Goal: Task Accomplishment & Management: Manage account settings

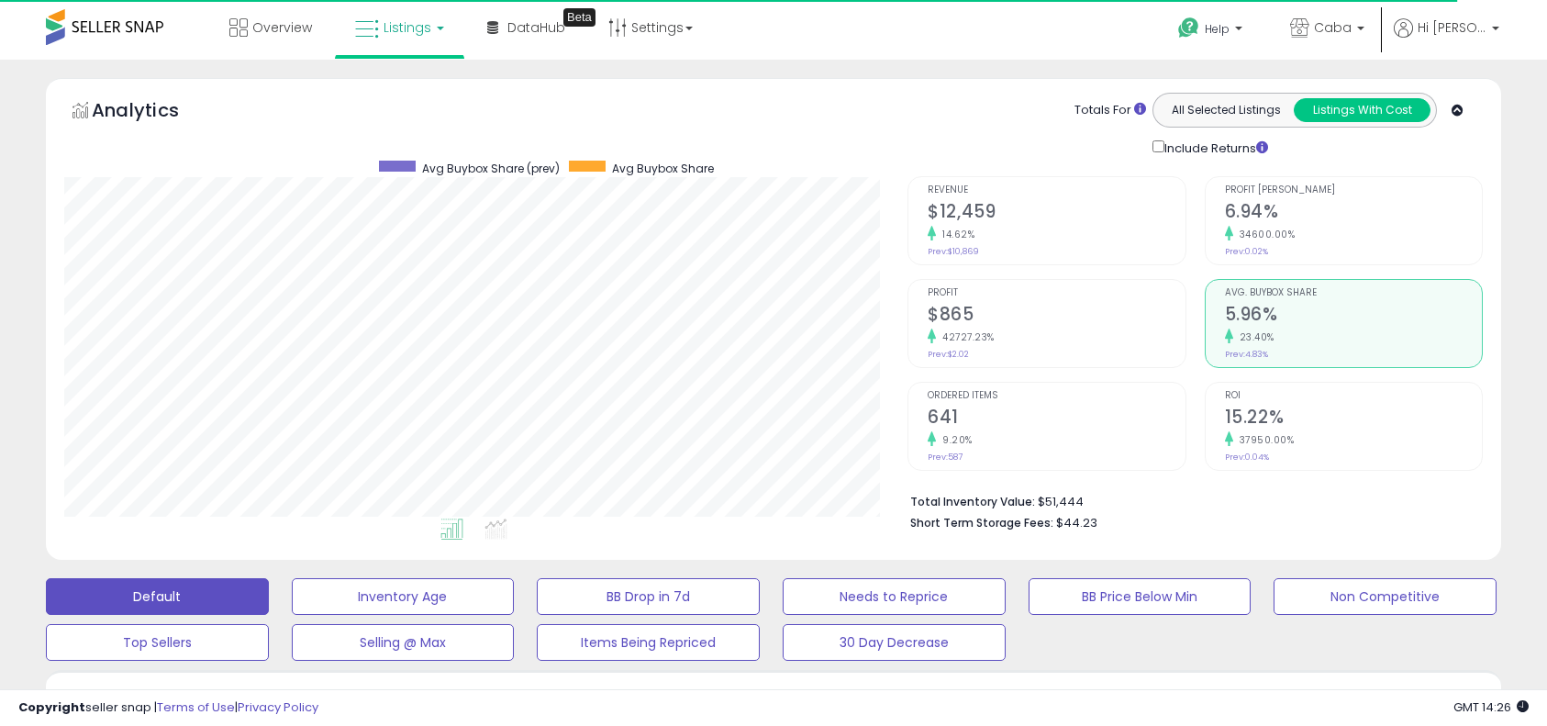
click at [106, 22] on span at bounding box center [104, 27] width 117 height 36
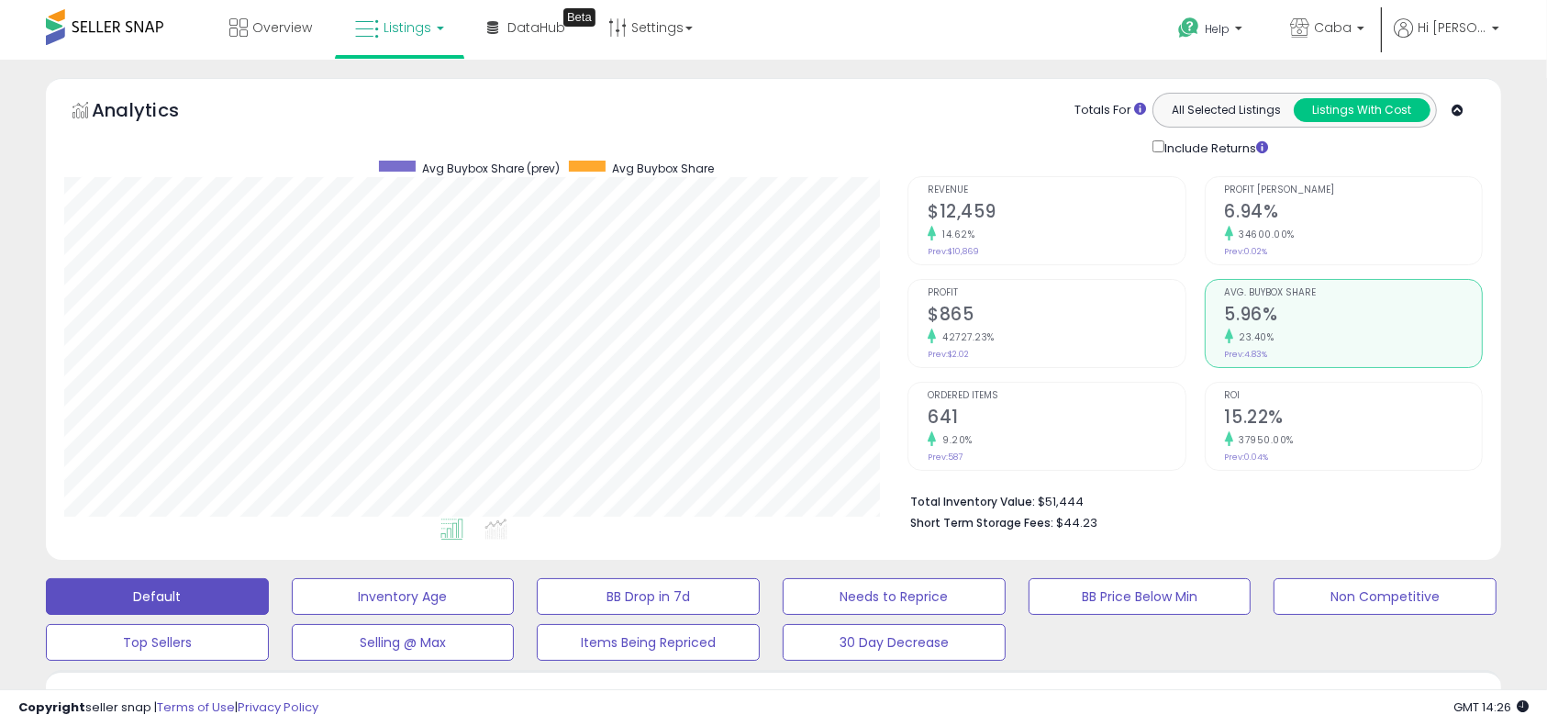
scroll to position [376, 844]
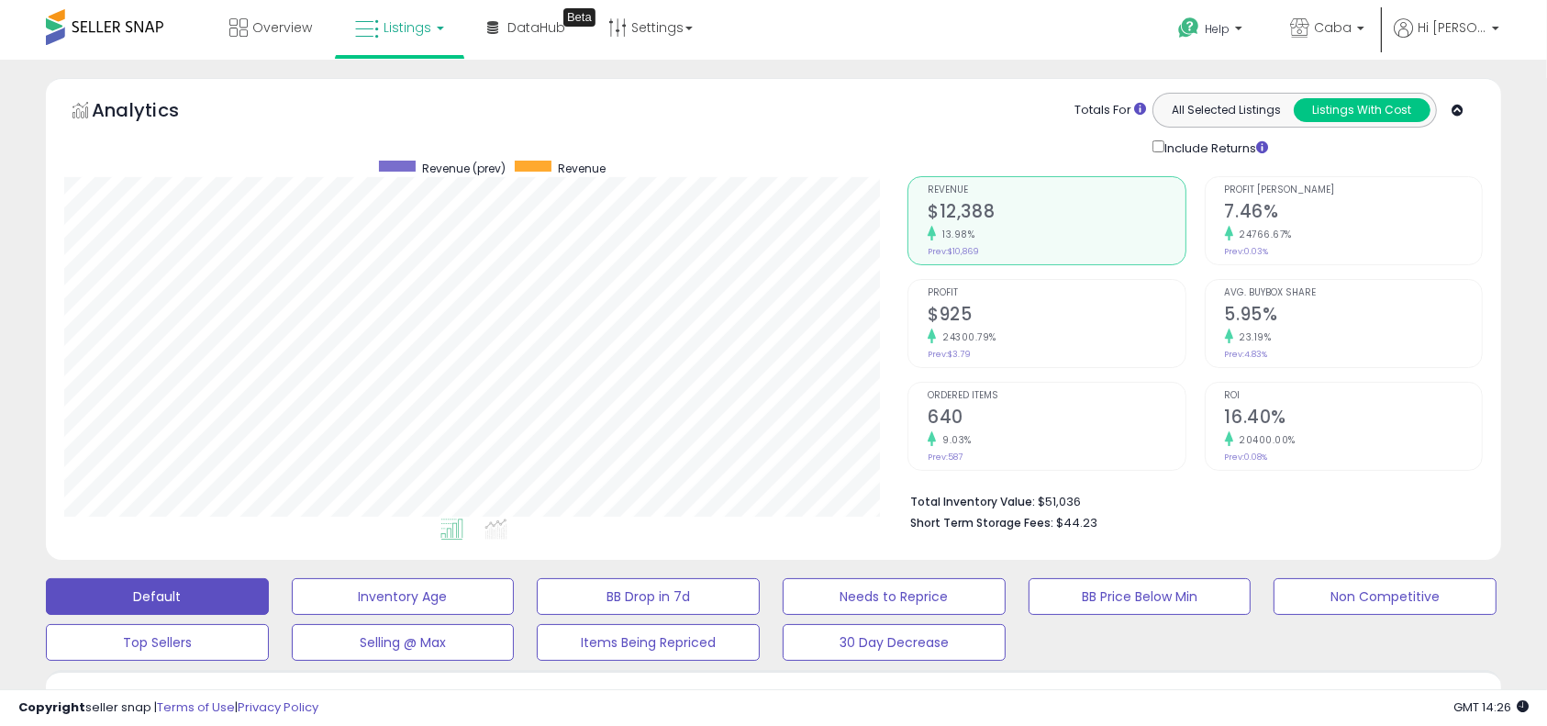
scroll to position [376, 844]
click at [384, 31] on span "Listings" at bounding box center [407, 27] width 48 height 18
click at [398, 105] on link at bounding box center [413, 94] width 127 height 37
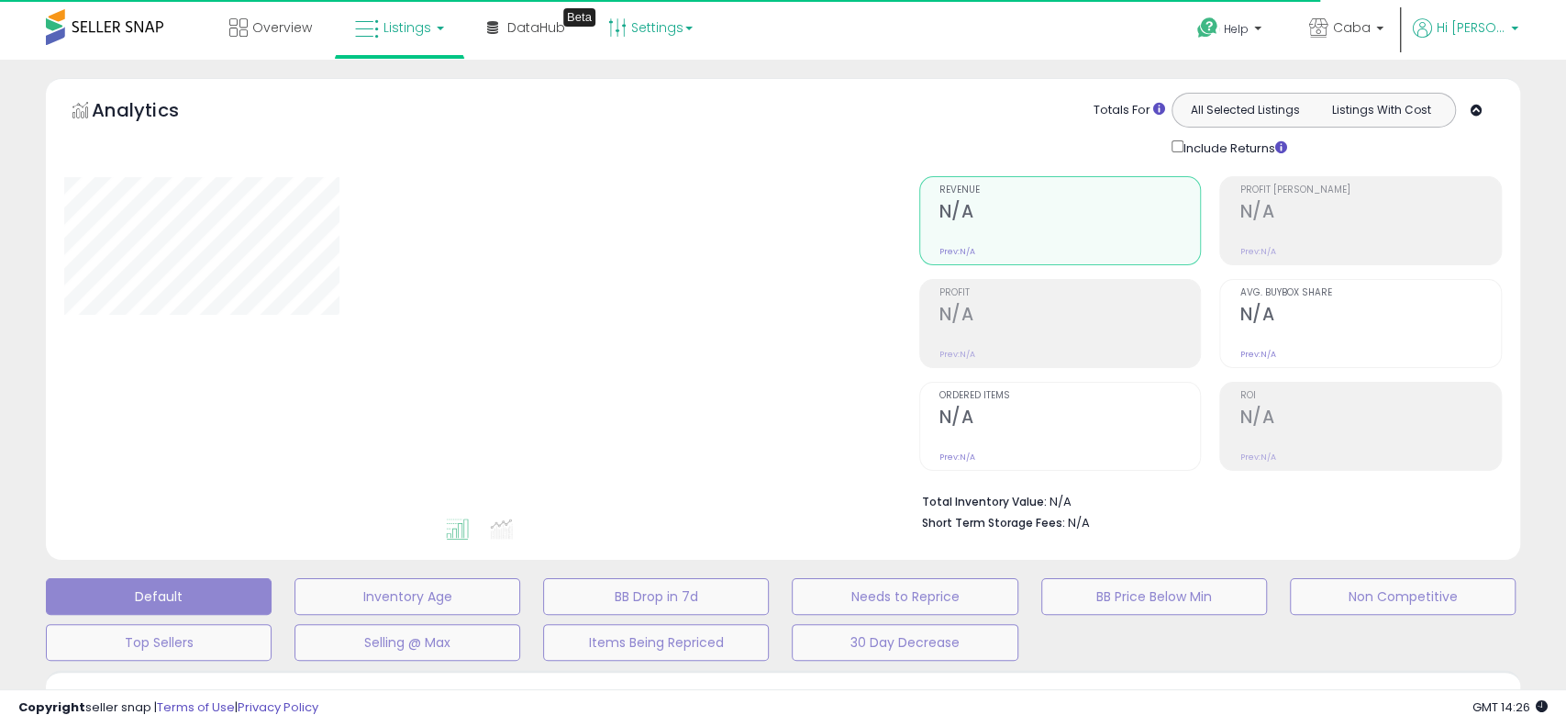
click at [657, 26] on link "Settings" at bounding box center [650, 27] width 112 height 55
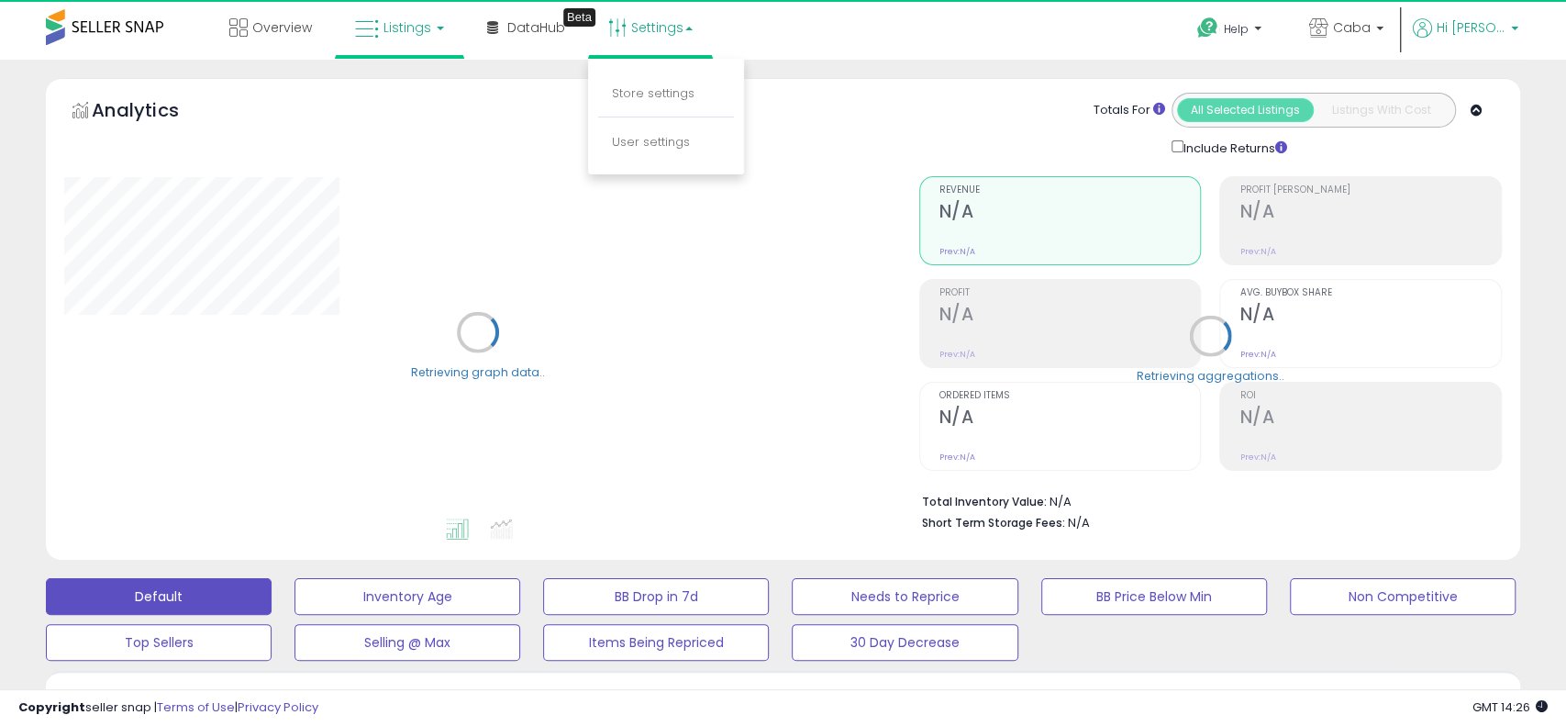
click at [1461, 28] on span "Hi [PERSON_NAME]" at bounding box center [1471, 27] width 69 height 18
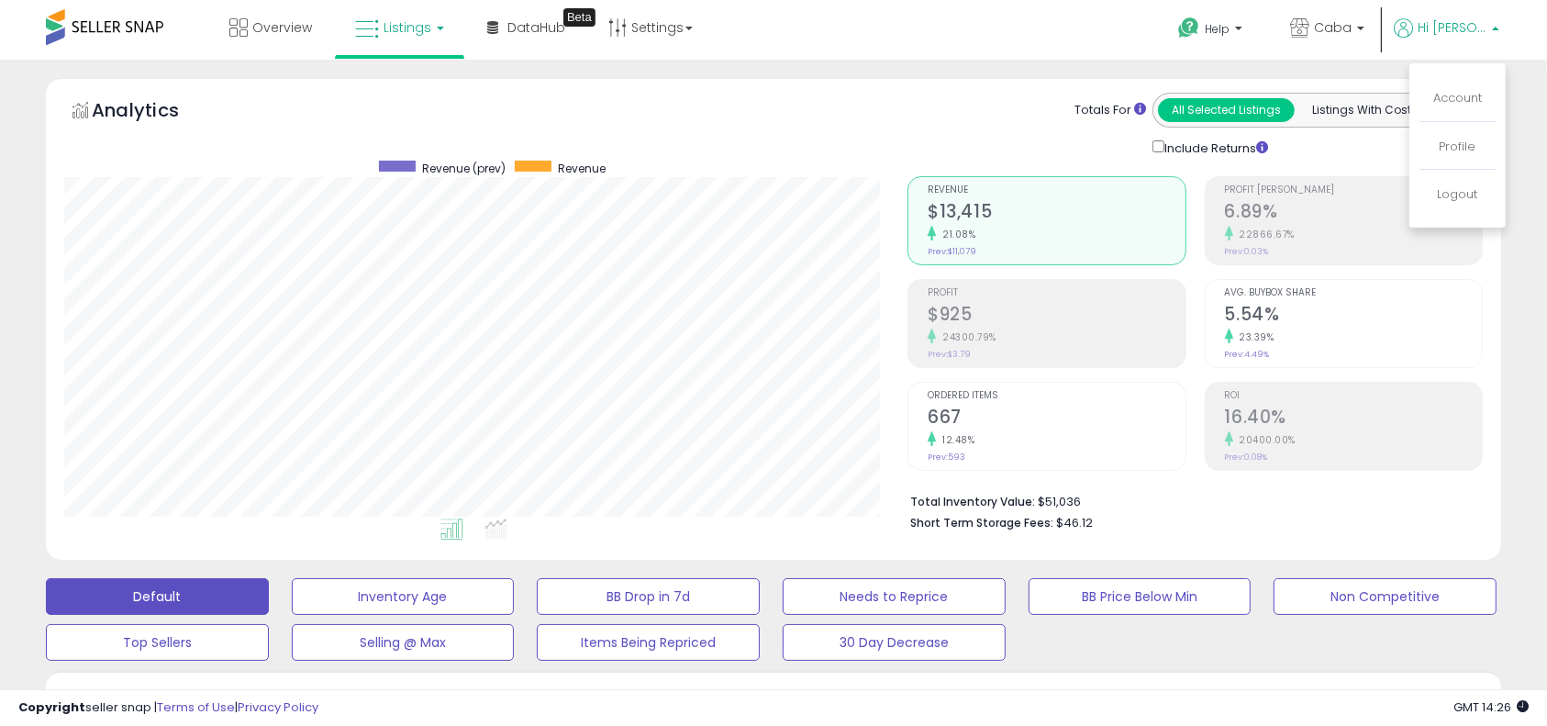
scroll to position [376, 844]
click at [1451, 104] on link "Account" at bounding box center [1457, 97] width 49 height 17
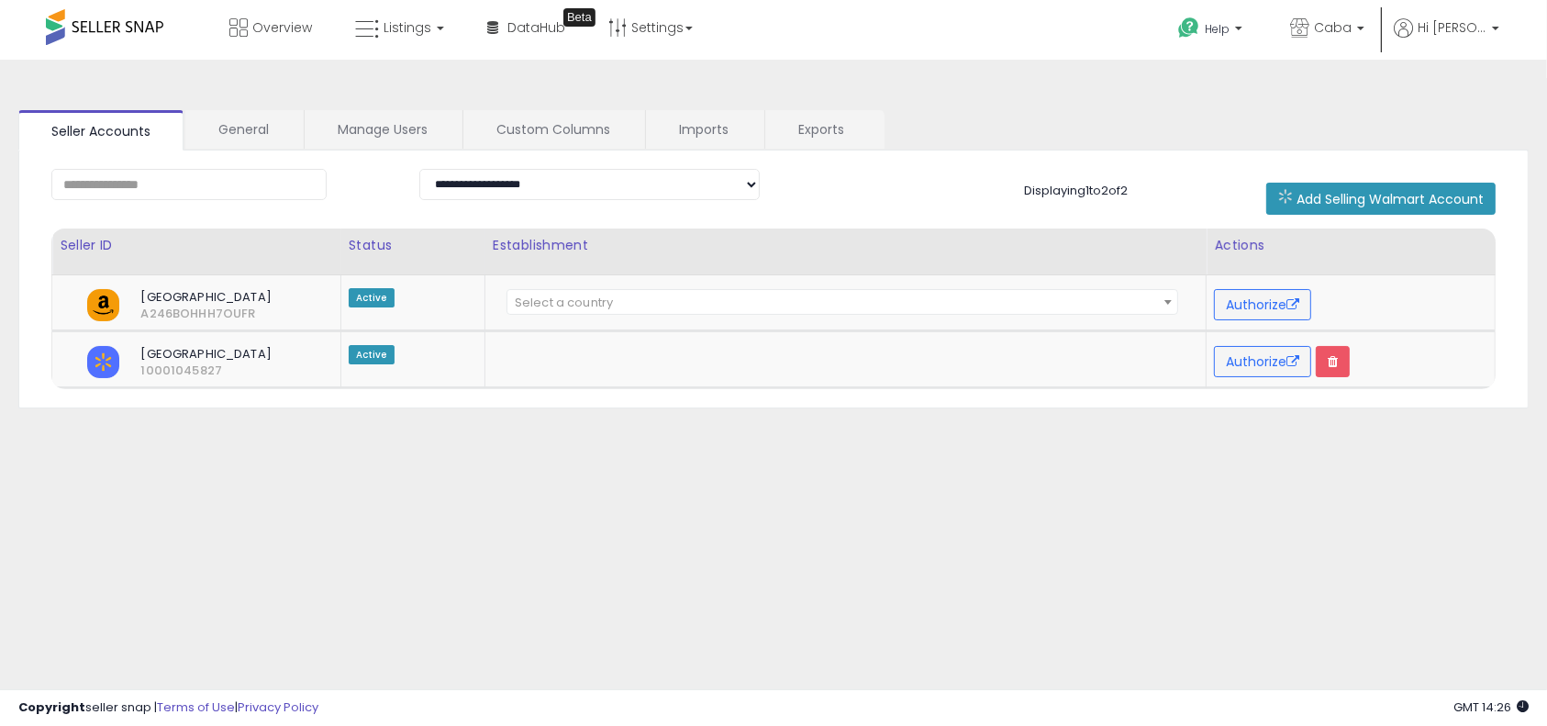
click at [740, 91] on div "**********" at bounding box center [773, 458] width 1528 height 761
click at [572, 83] on div "**********" at bounding box center [773, 458] width 1528 height 761
click at [622, 30] on icon at bounding box center [617, 27] width 18 height 18
click at [633, 89] on link "Store settings" at bounding box center [653, 92] width 83 height 17
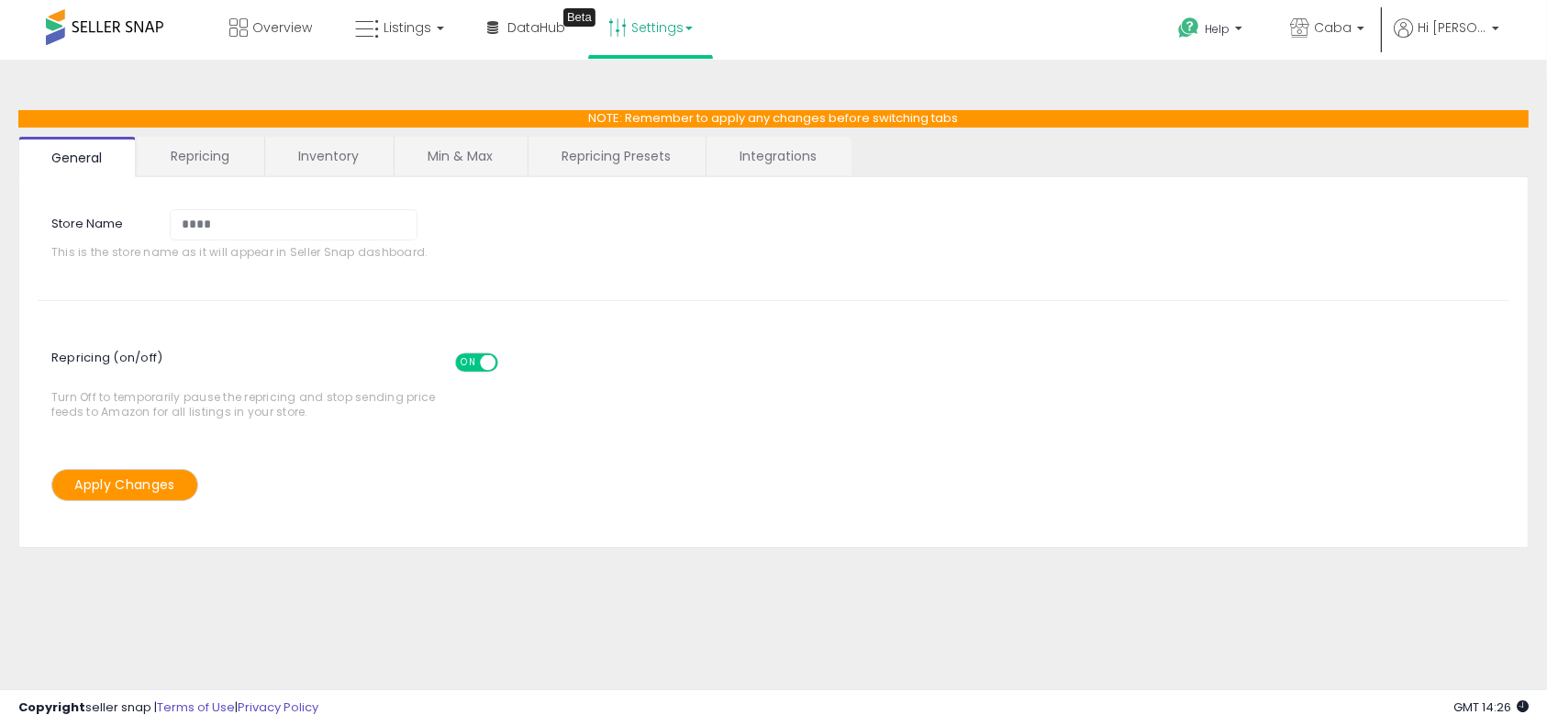
click at [800, 67] on div "NOTE: Remember to apply any changes before switching tabs General Repricing Inv…" at bounding box center [773, 473] width 1547 height 826
click at [823, 67] on div "NOTE: Remember to apply any changes before switching tabs General Repricing Inv…" at bounding box center [773, 473] width 1547 height 826
click at [697, 326] on div "Repricing (on/off) ON OFF Turn Off to temporarily pause the repricing and stop …" at bounding box center [773, 380] width 1499 height 122
click at [789, 321] on div "Repricing (on/off) ON OFF Turn Off to temporarily pause the repricing and stop …" at bounding box center [773, 380] width 1499 height 122
click at [614, 156] on link "Repricing Presets" at bounding box center [615, 156] width 175 height 39
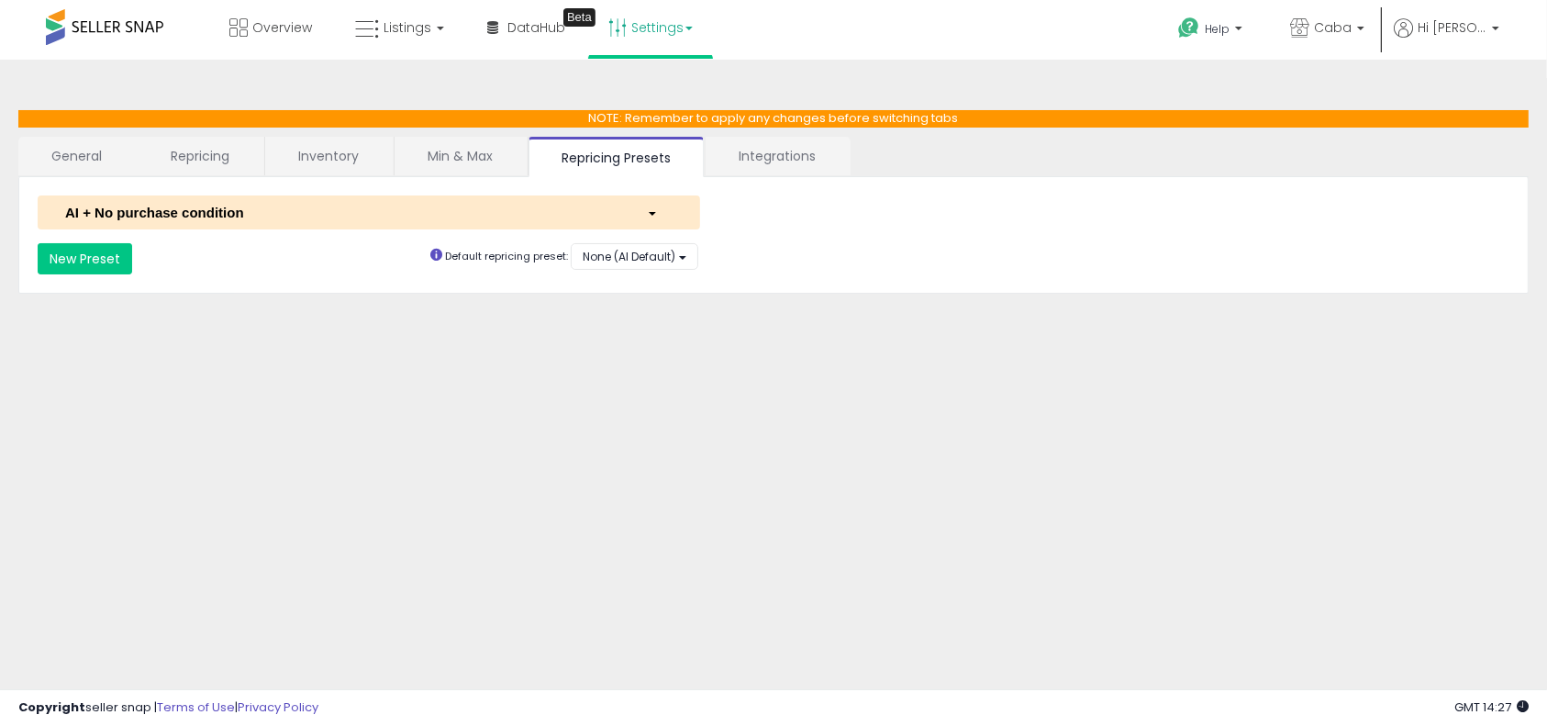
click at [835, 243] on div "**********" at bounding box center [773, 258] width 1499 height 31
click at [424, 158] on link "Min & Max" at bounding box center [459, 156] width 131 height 39
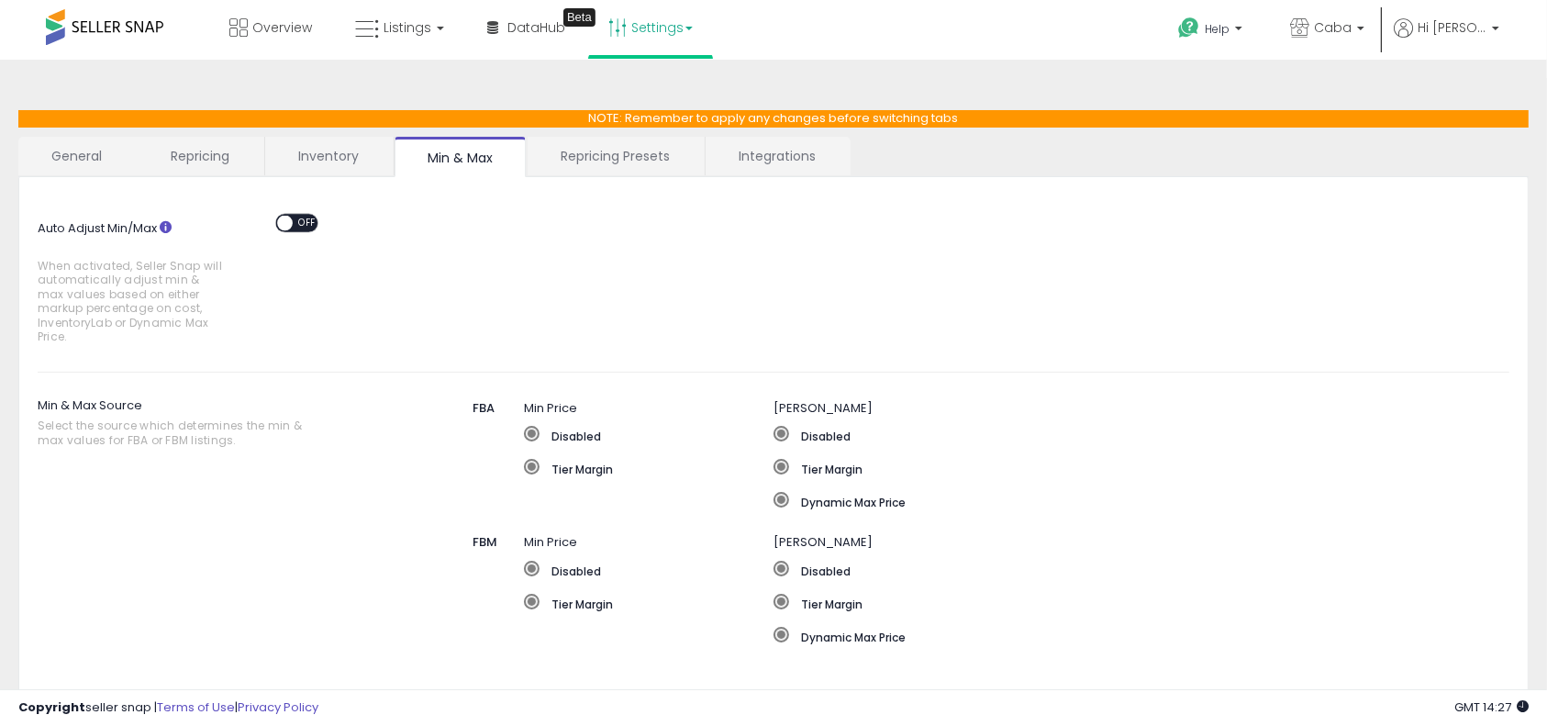
click at [203, 149] on link "Repricing" at bounding box center [200, 156] width 125 height 39
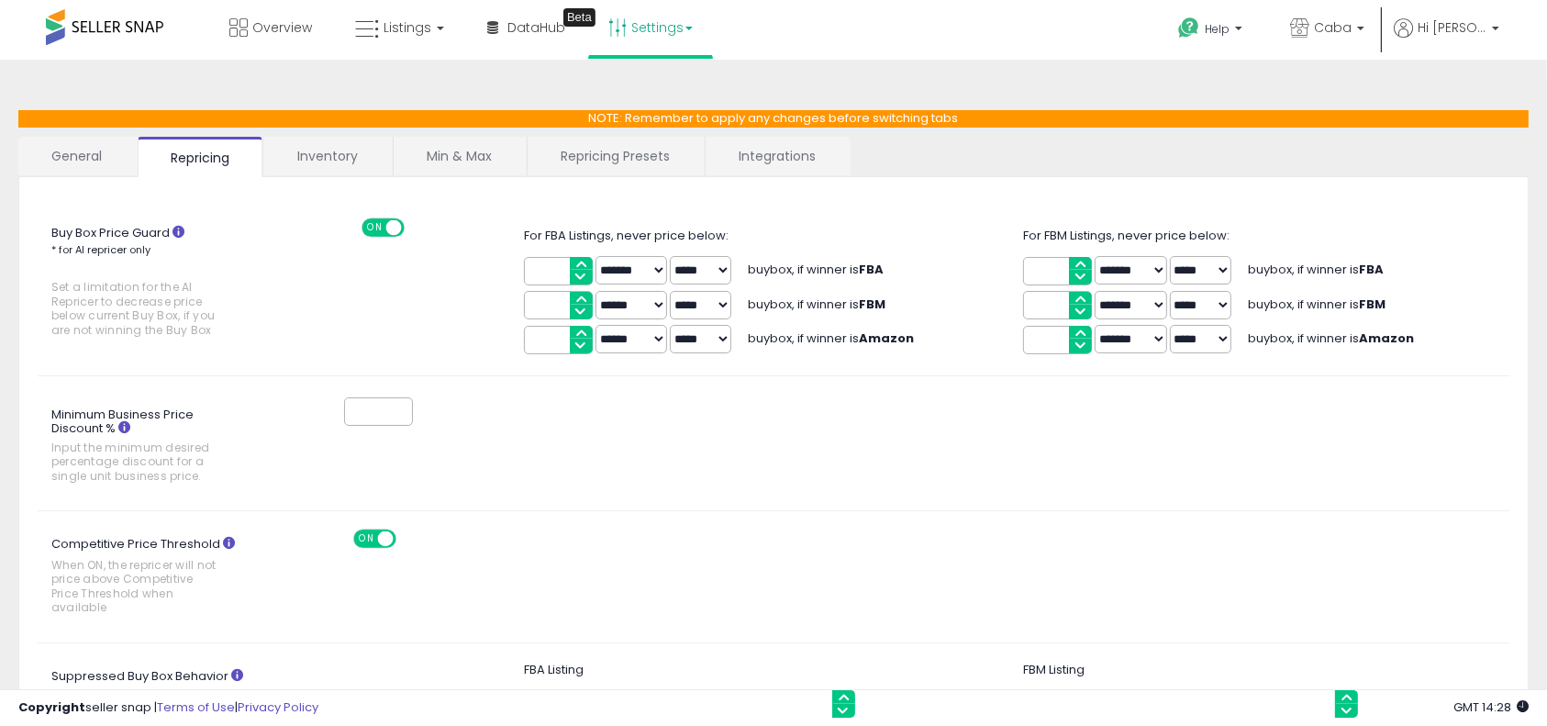
click at [110, 31] on span at bounding box center [104, 27] width 117 height 36
click at [262, 21] on span "Overview" at bounding box center [282, 27] width 60 height 18
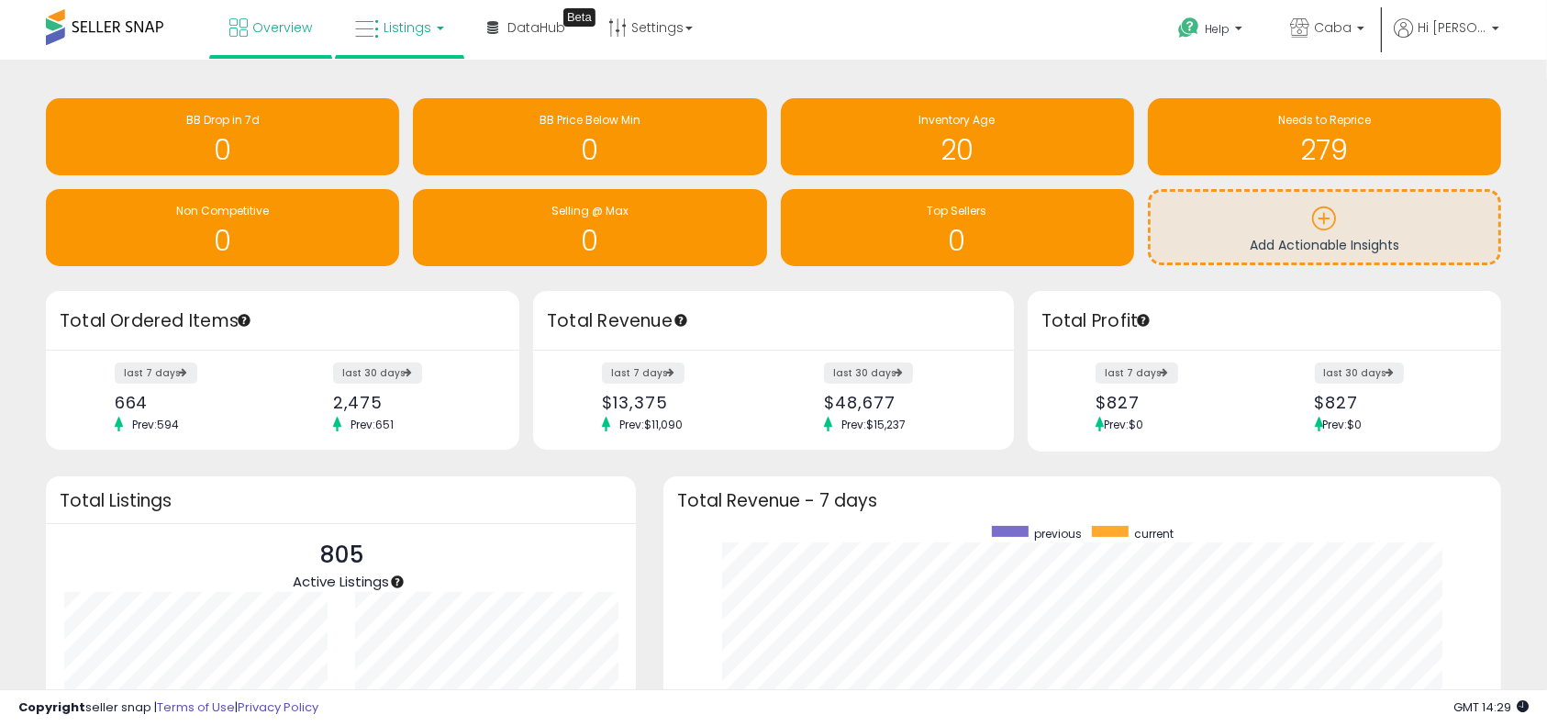
click at [374, 24] on icon at bounding box center [367, 29] width 24 height 24
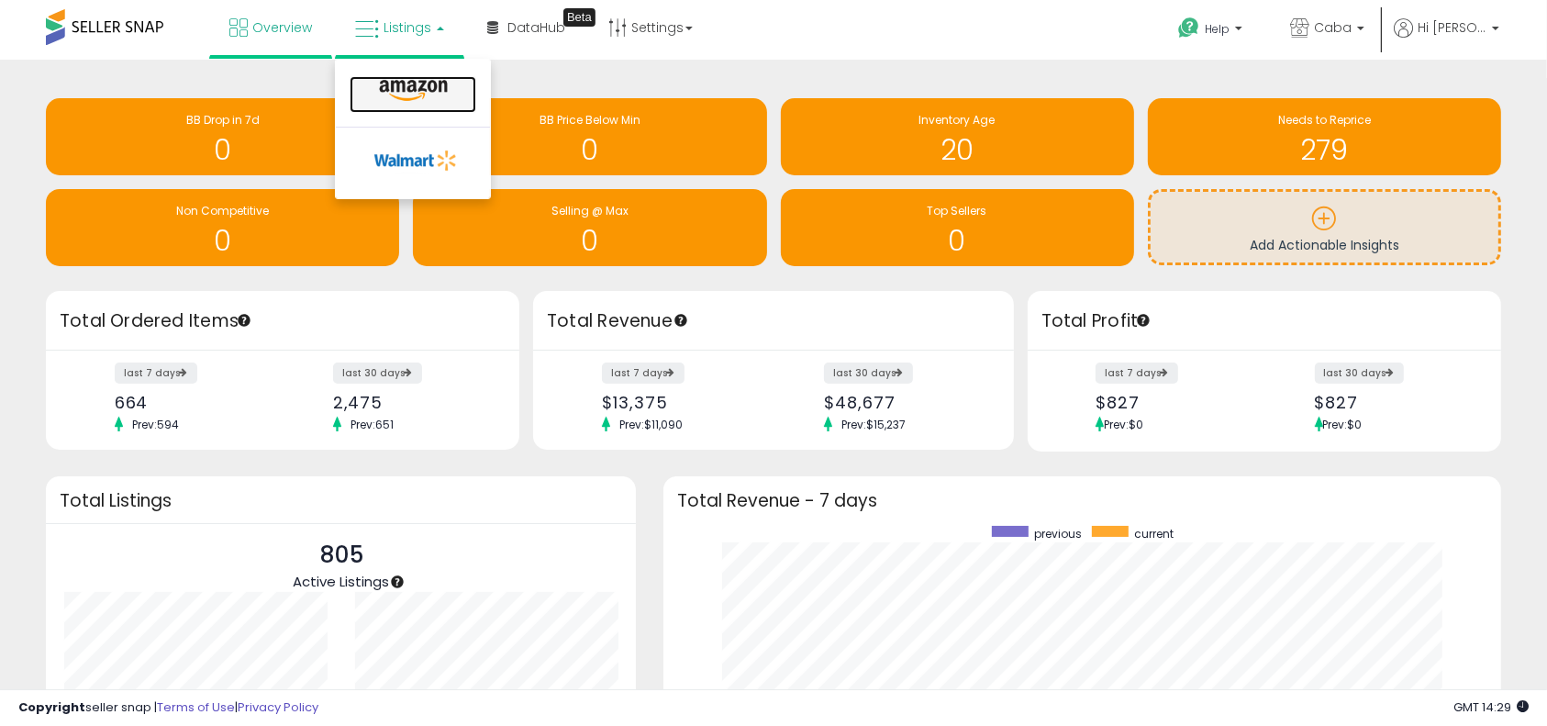
click at [388, 100] on icon at bounding box center [413, 91] width 80 height 24
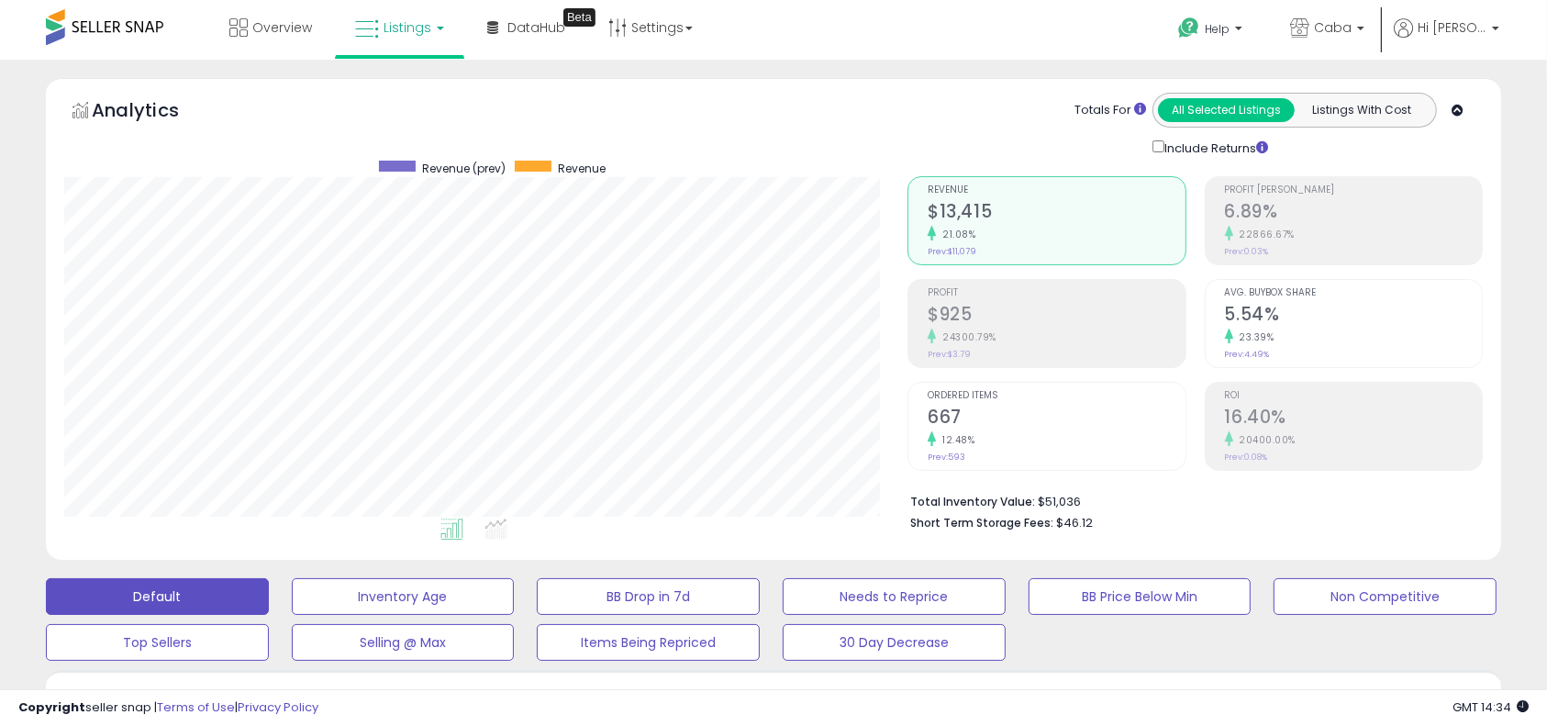
click at [905, 266] on div "Retrieving aggregations.. Revenue $13,415 21.08% Prev: $11,079 Profit $925" at bounding box center [1195, 349] width 603 height 383
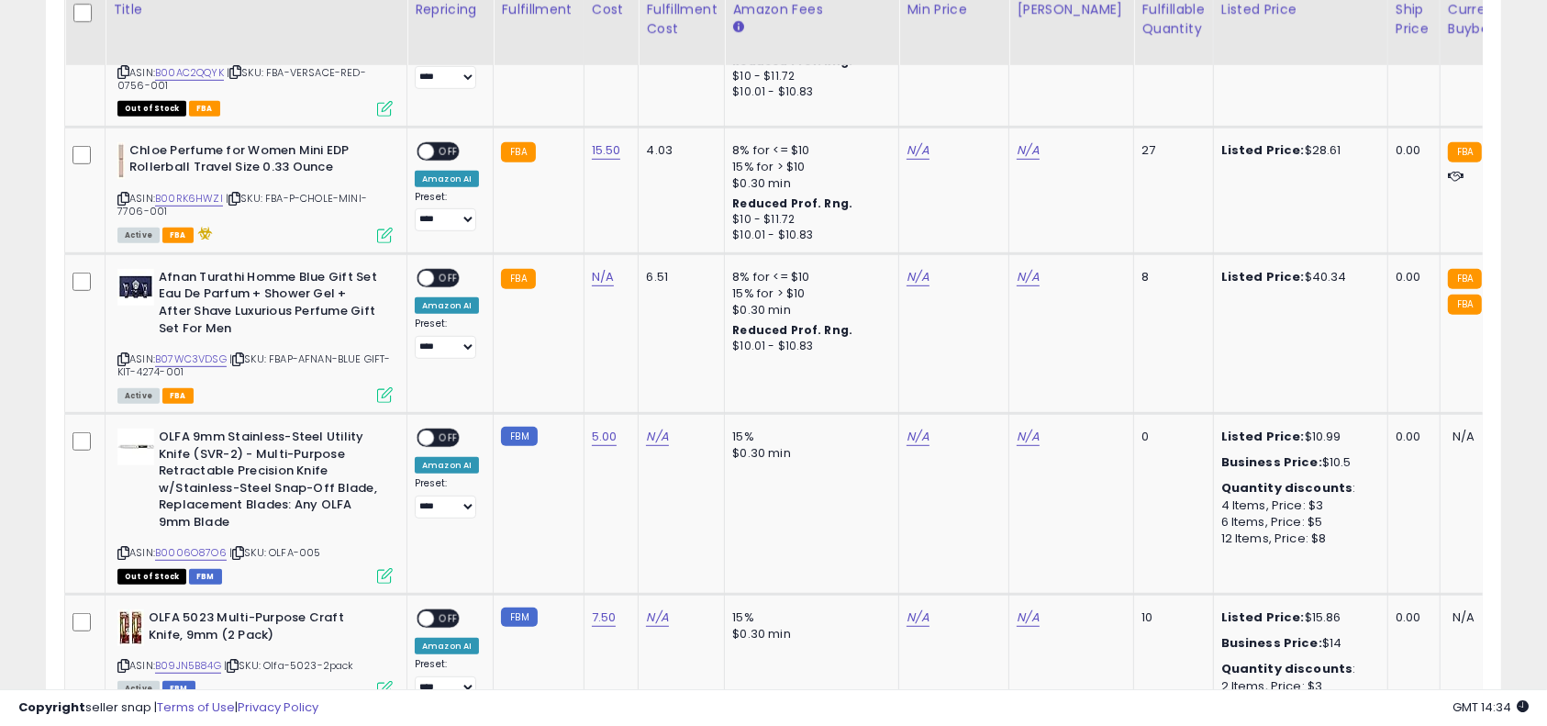
scroll to position [734, 0]
